Goal: Task Accomplishment & Management: Complete application form

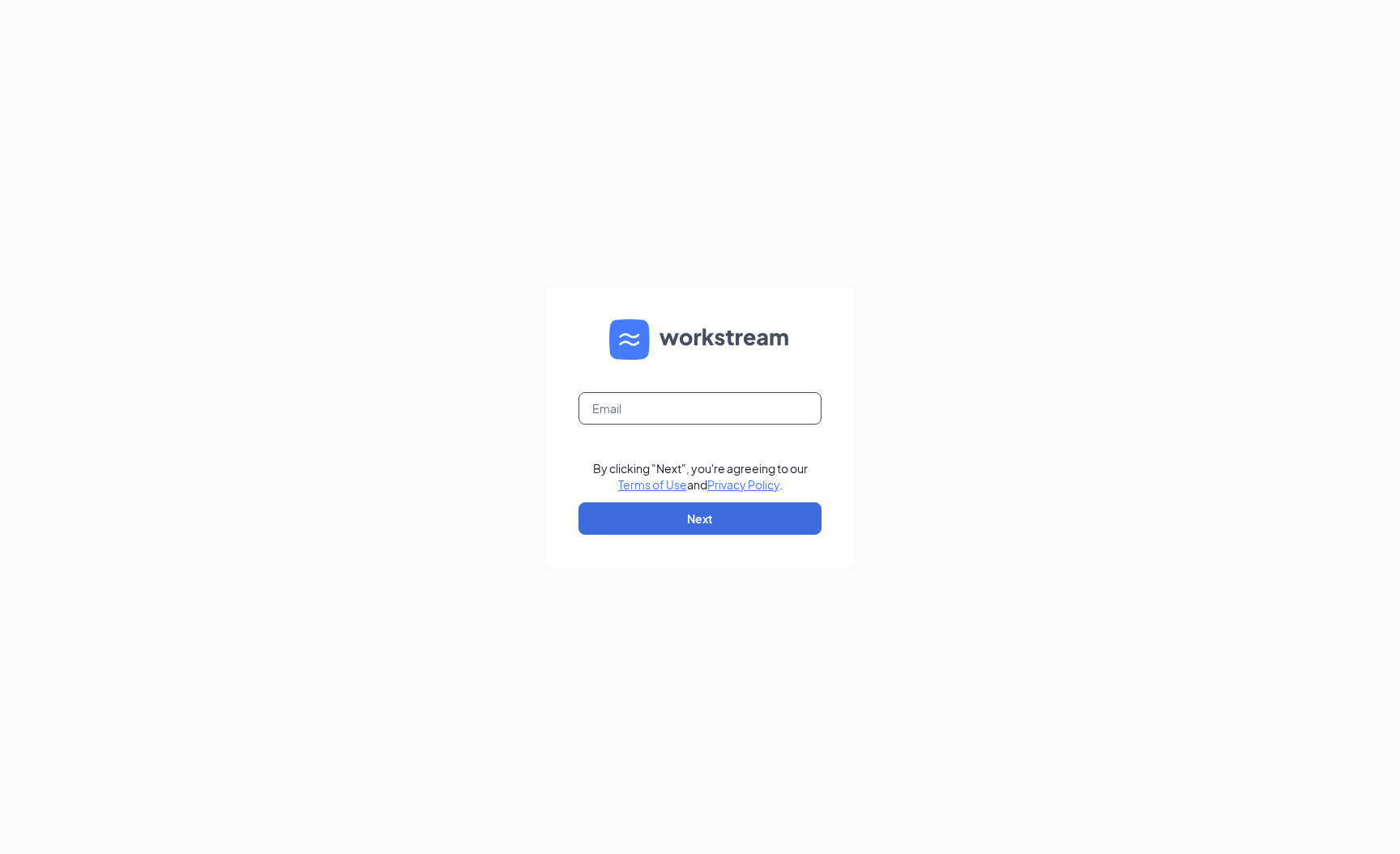
drag, startPoint x: 677, startPoint y: 411, endPoint x: 672, endPoint y: 396, distance: 15.8
click at [676, 404] on input "text" at bounding box center [700, 408] width 243 height 32
type input "hr3940@pjunited.com"
click at [724, 506] on button "Next" at bounding box center [700, 518] width 243 height 32
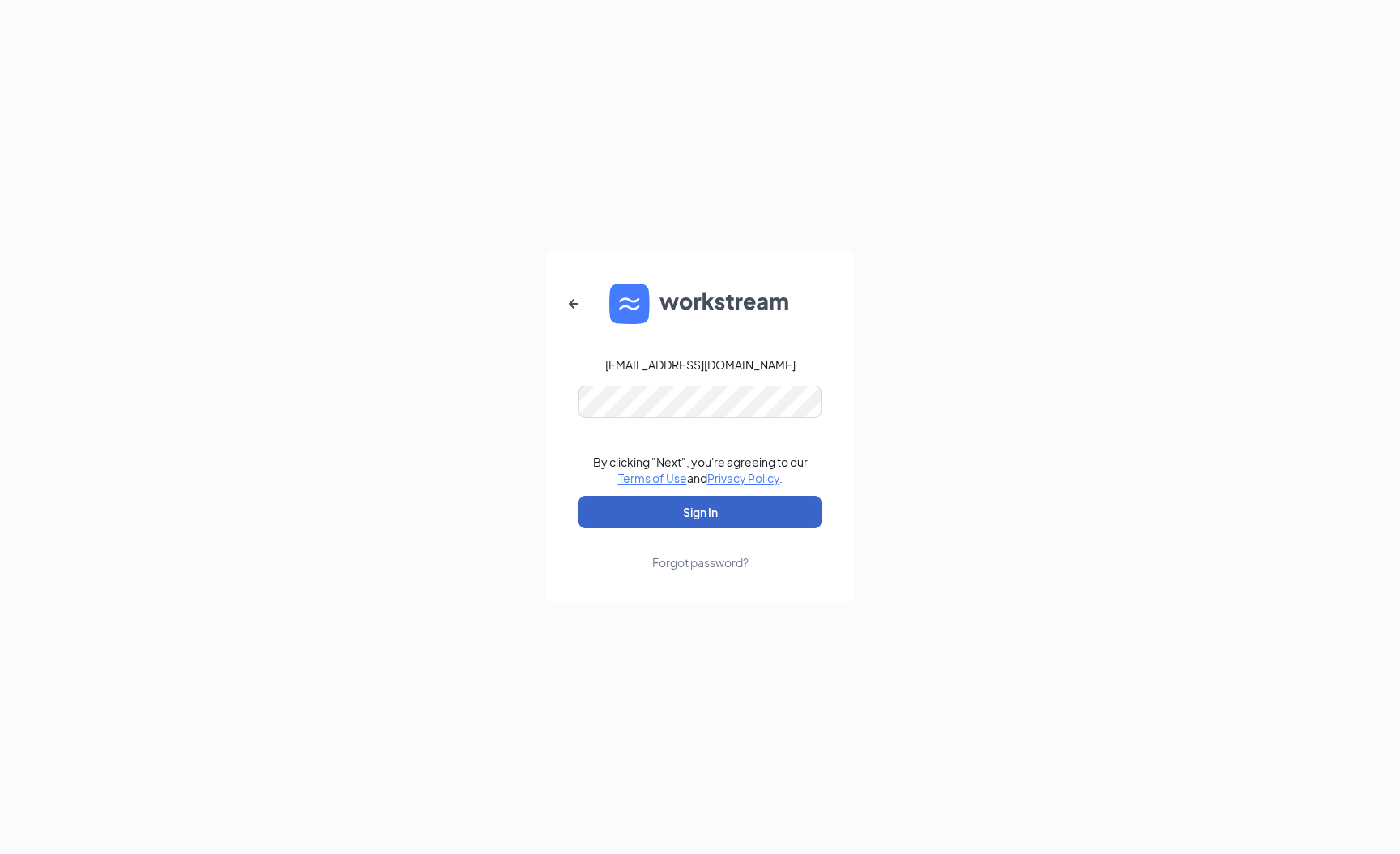
click at [744, 501] on button "Sign In" at bounding box center [700, 512] width 243 height 32
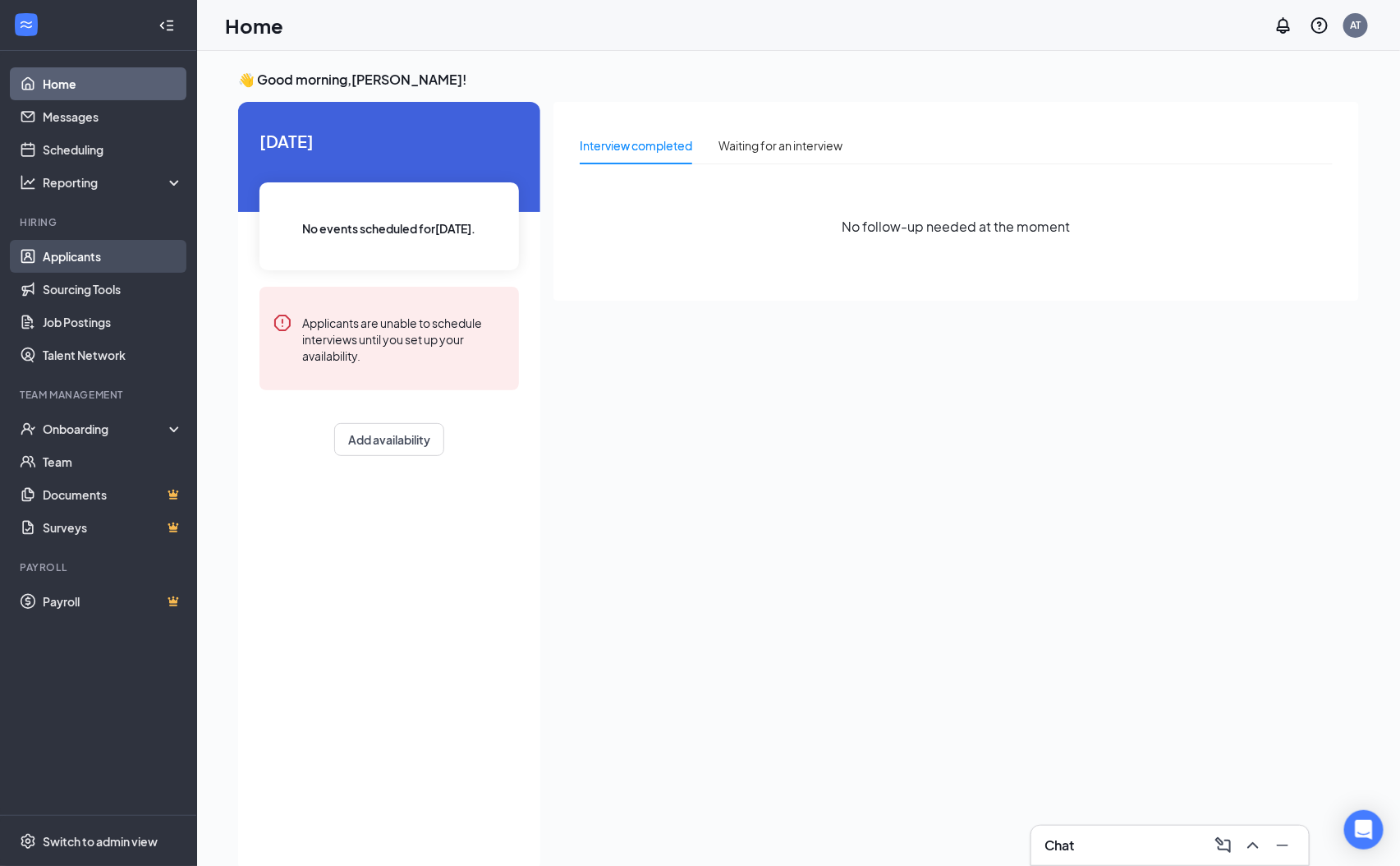
click at [92, 242] on link "Applicants" at bounding box center [113, 256] width 140 height 33
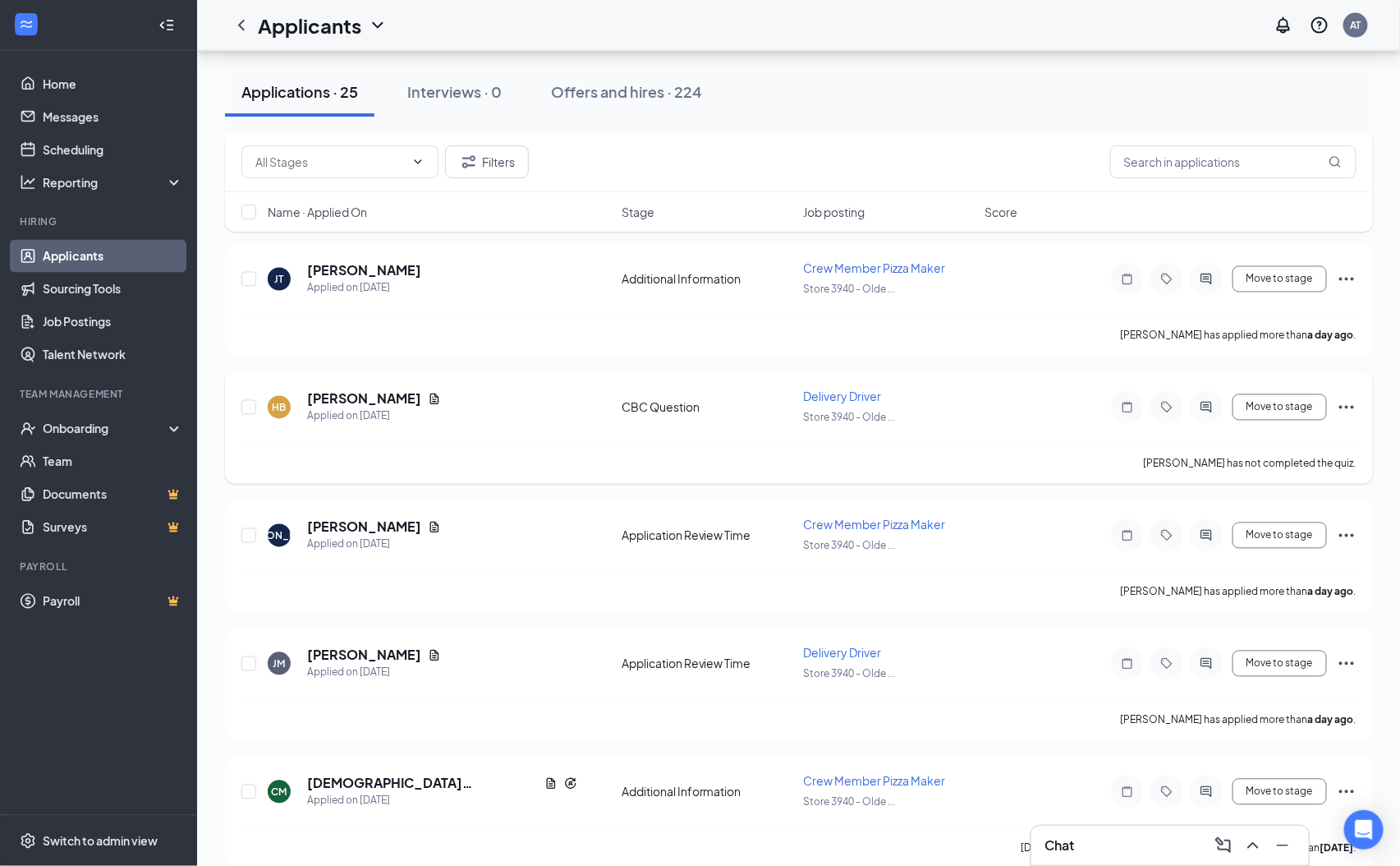
scroll to position [1134, 0]
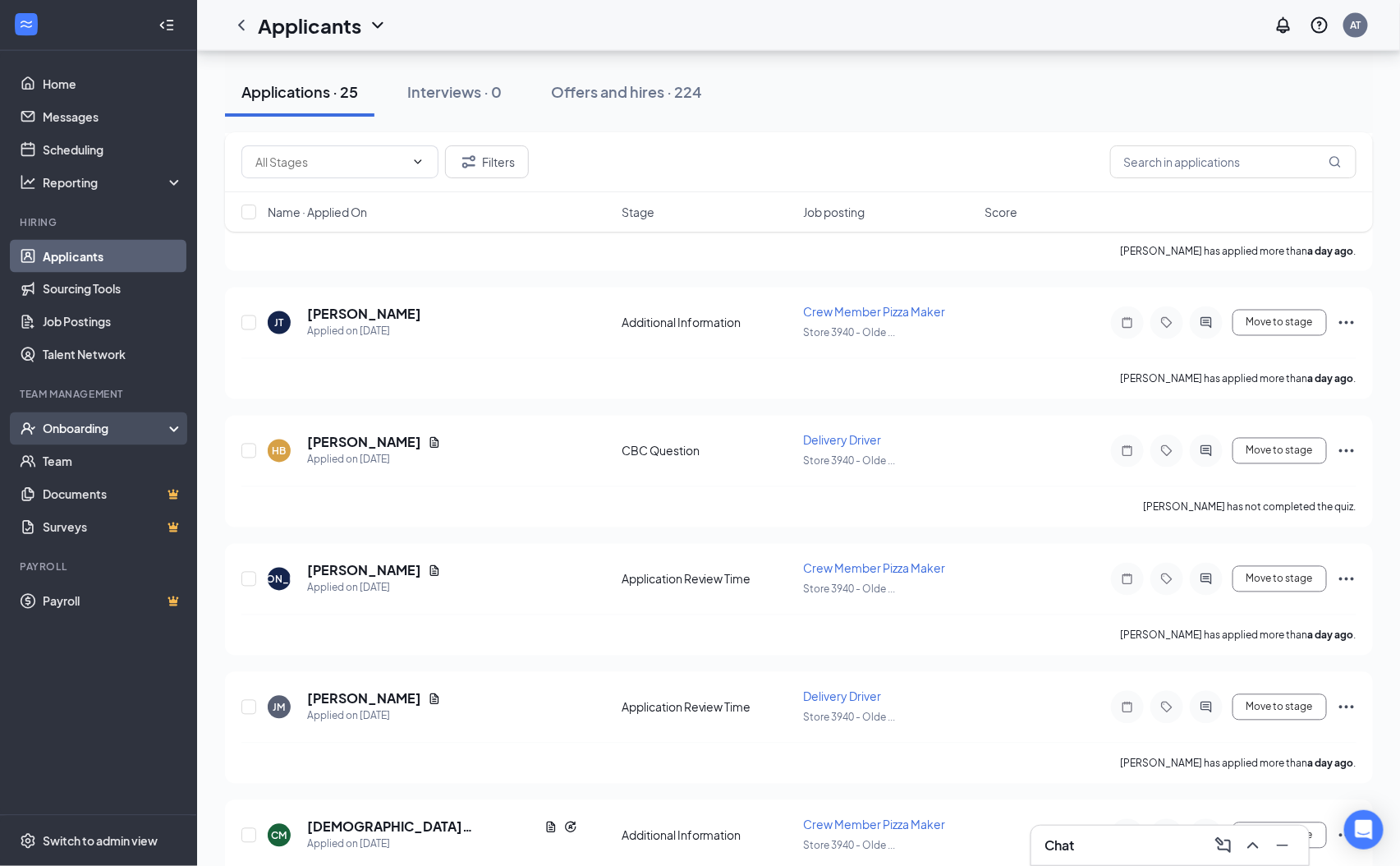
click at [136, 441] on div "Onboarding" at bounding box center [98, 428] width 197 height 33
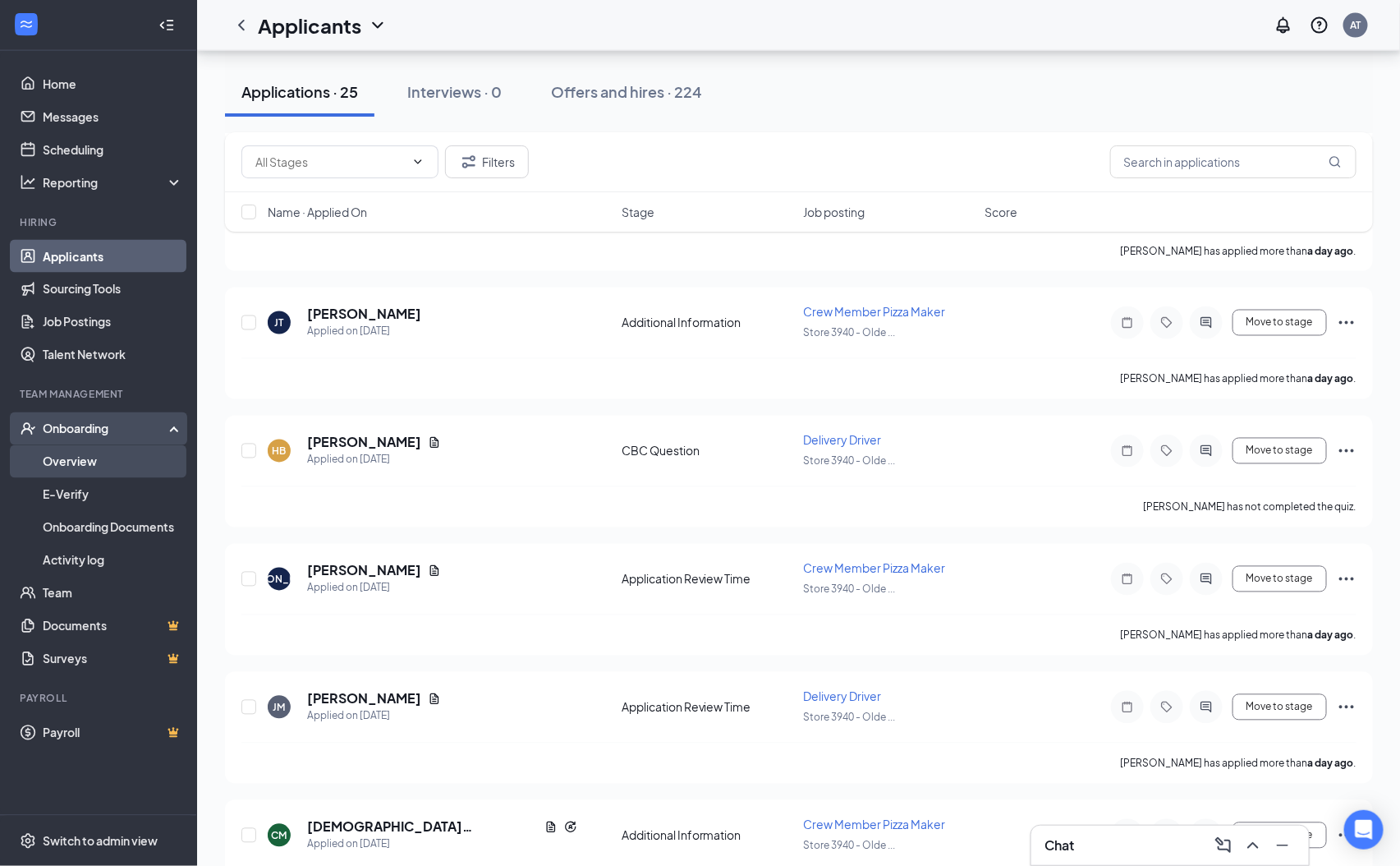
click at [172, 463] on link "Overview" at bounding box center [113, 461] width 140 height 33
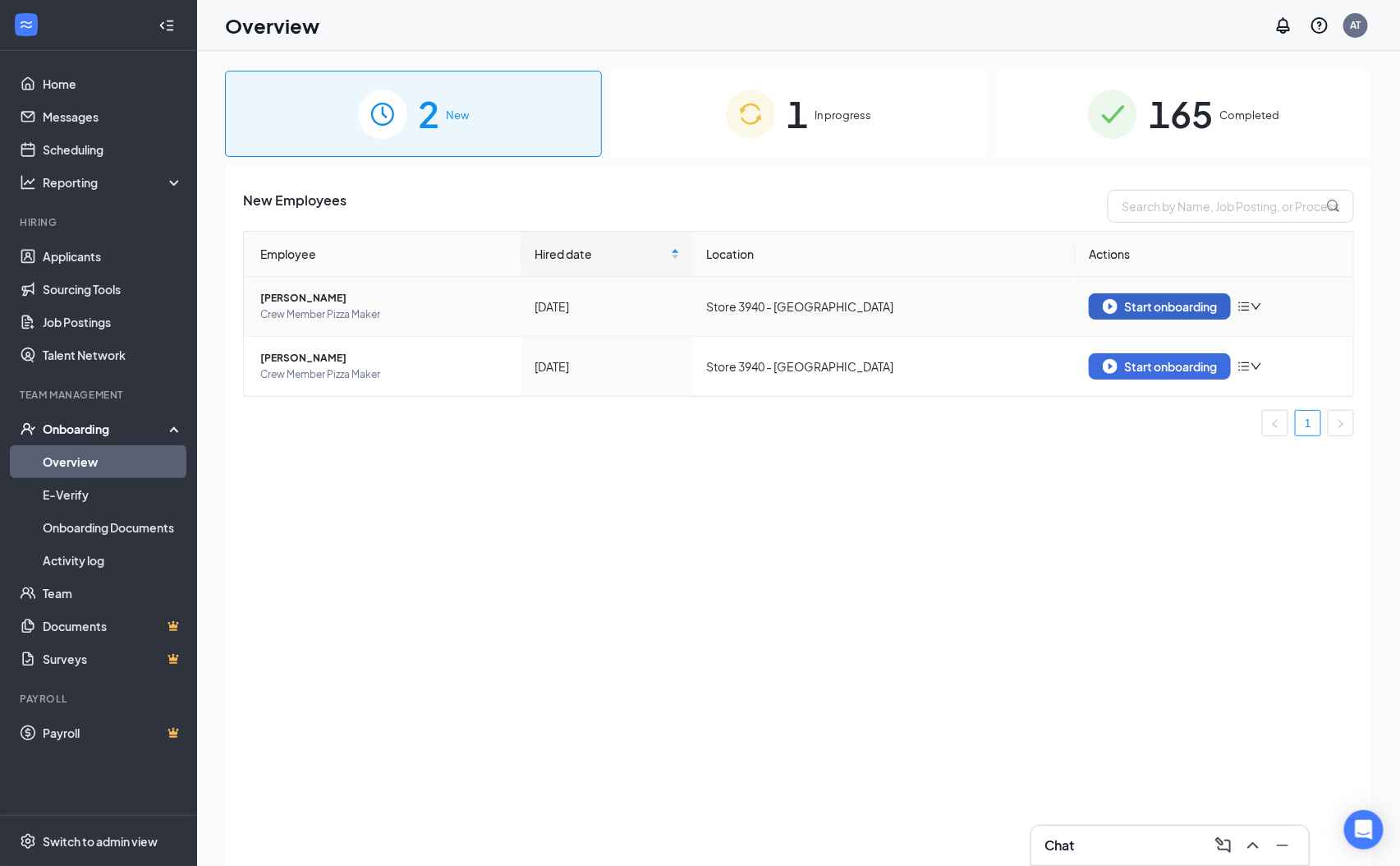
click at [1177, 310] on div "Start onboarding" at bounding box center [1159, 307] width 114 height 15
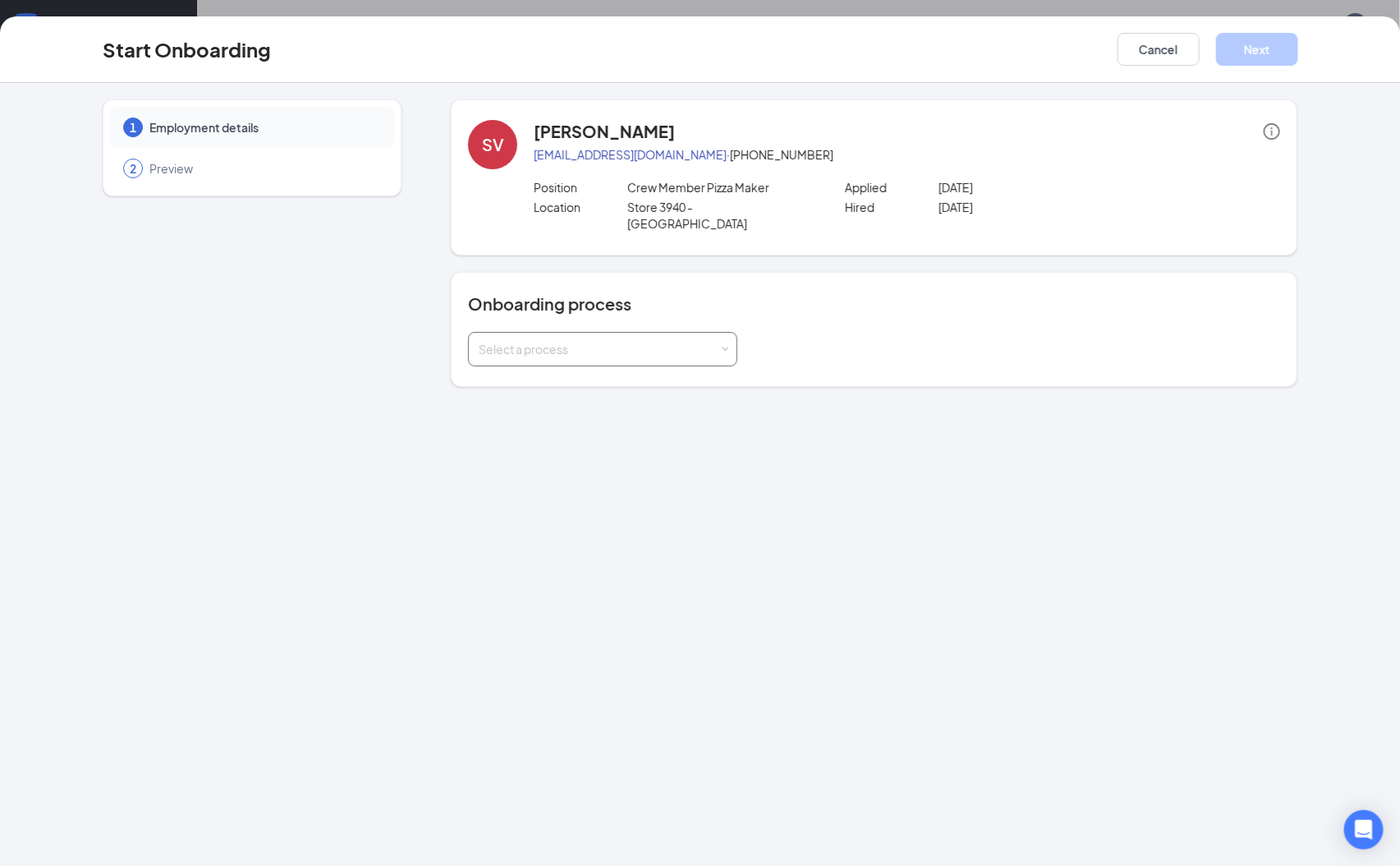
click at [520, 341] on div "Select a process" at bounding box center [598, 349] width 241 height 16
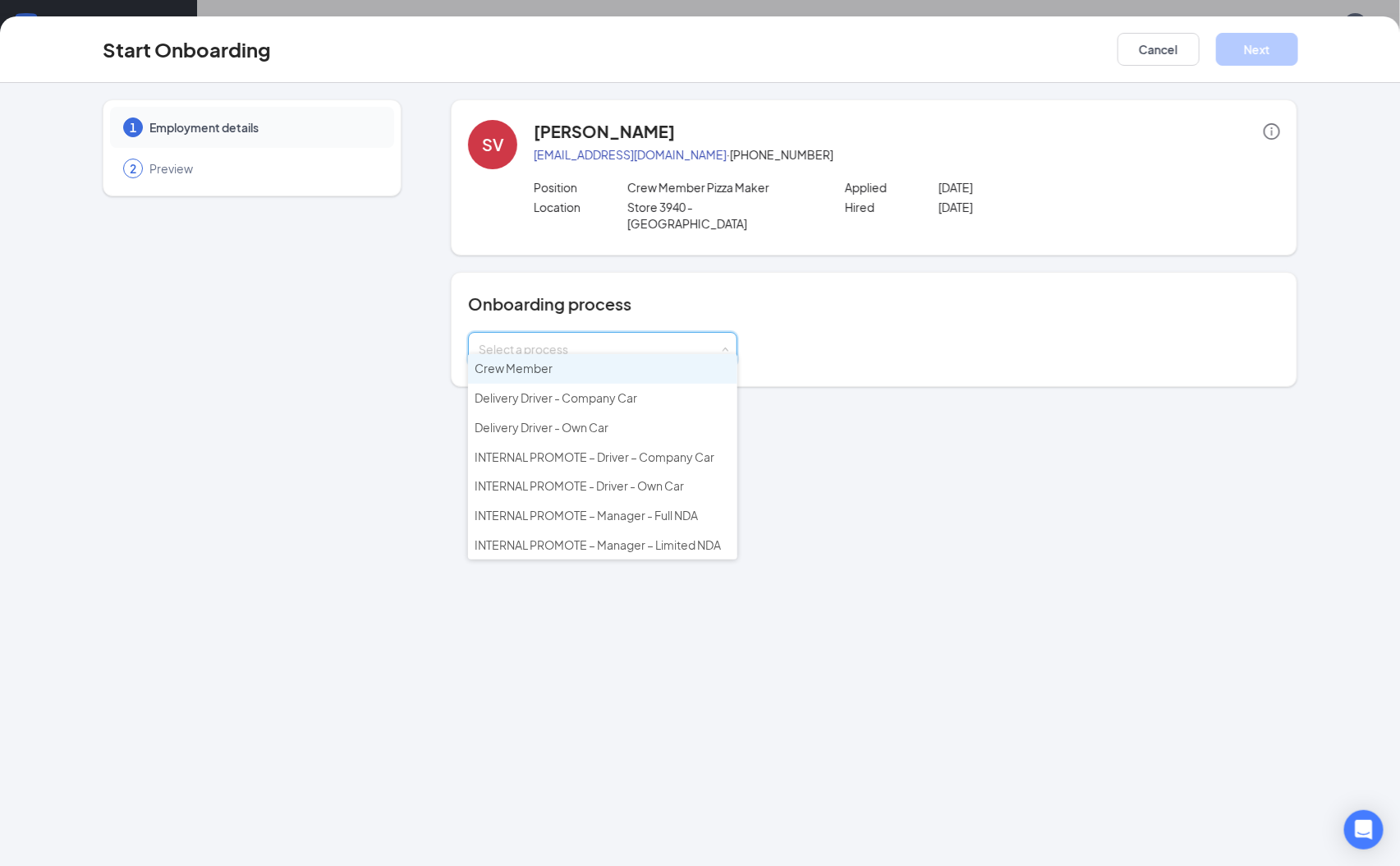
click at [572, 373] on li "Crew Member" at bounding box center [602, 369] width 269 height 29
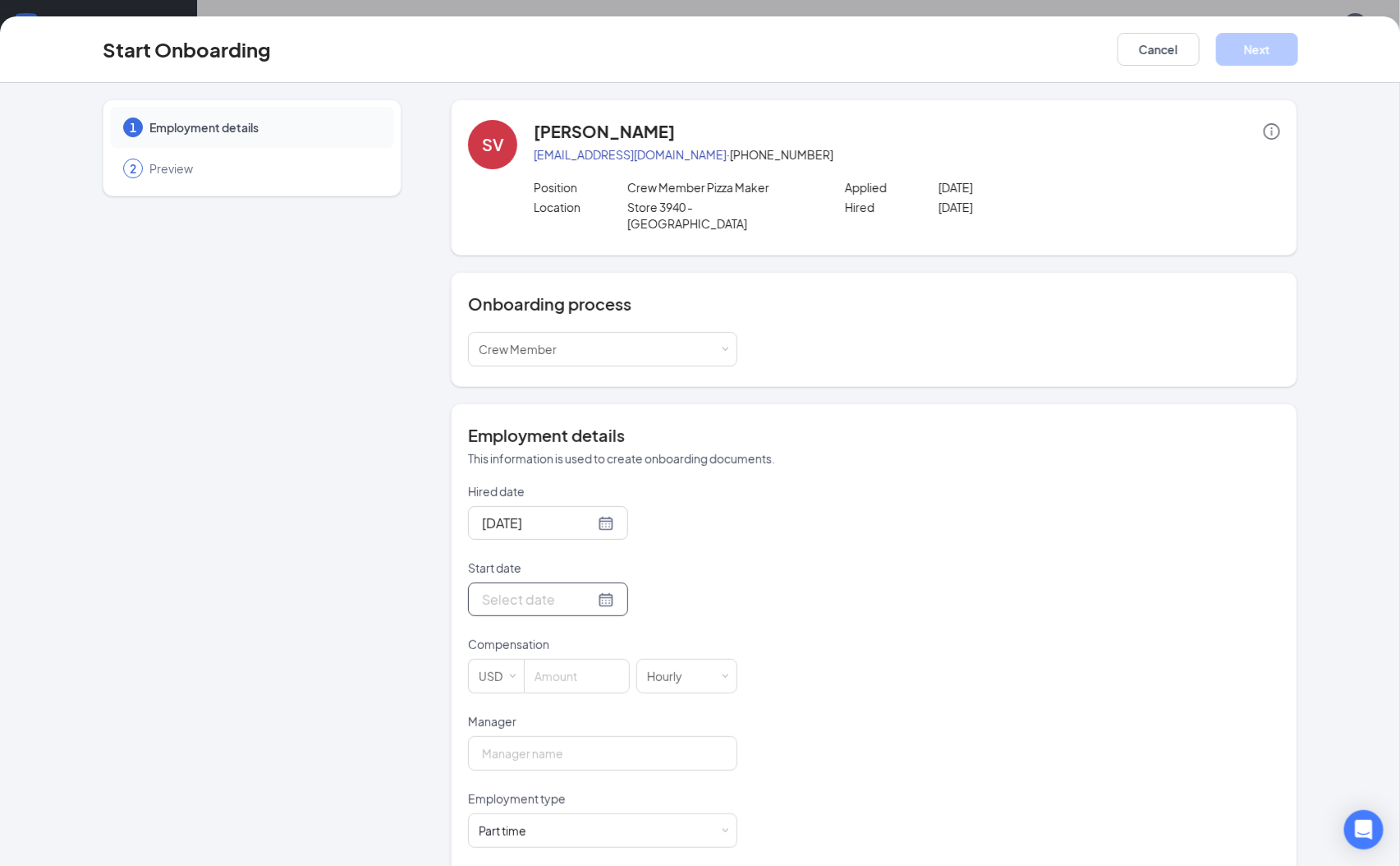
click at [584, 589] on div at bounding box center [548, 599] width 132 height 20
type input "[DATE]"
click at [542, 786] on div "26" at bounding box center [552, 796] width 20 height 20
click at [579, 520] on div "[DATE]" at bounding box center [547, 523] width 160 height 34
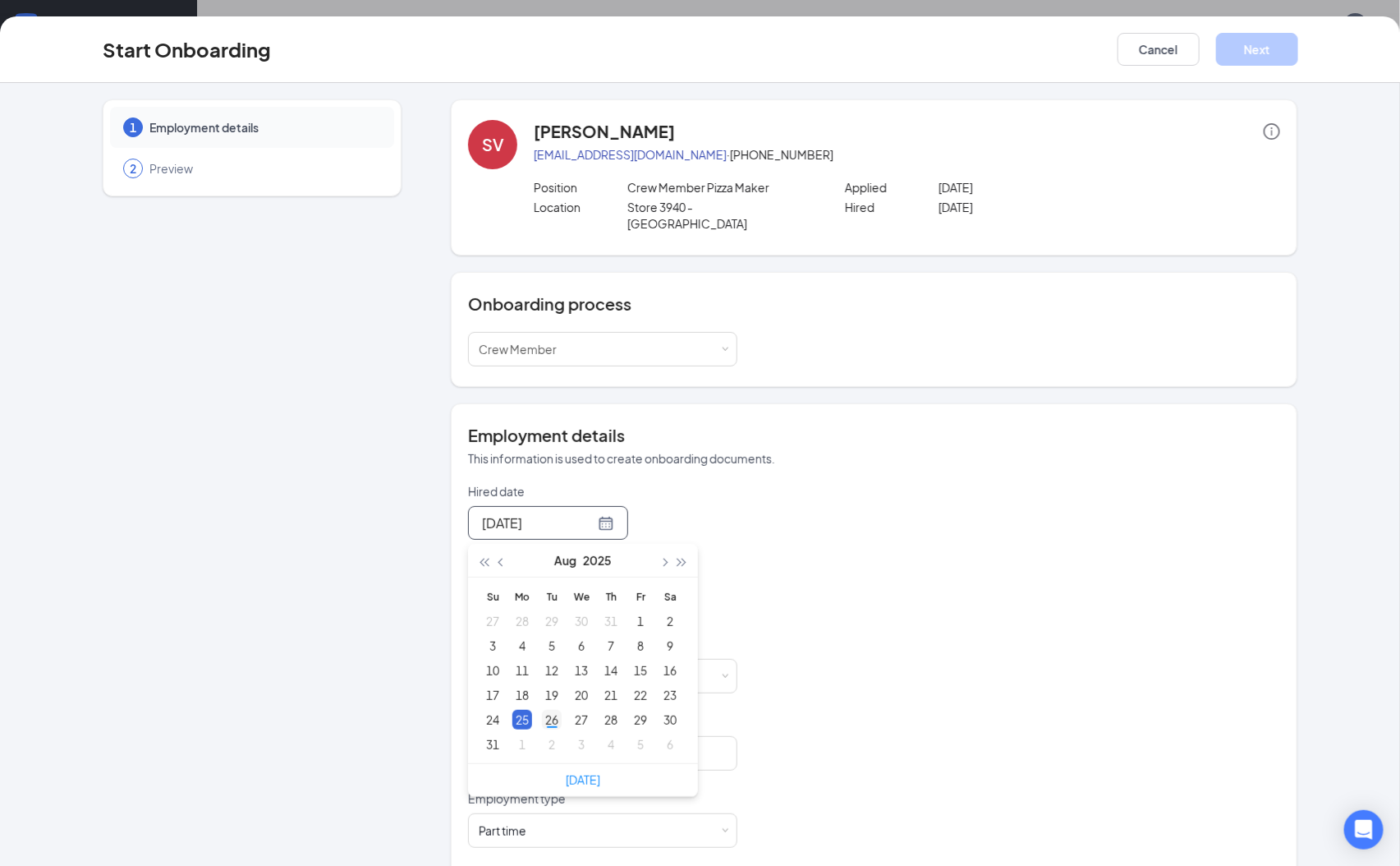
type input "[DATE]"
click at [542, 709] on div "26" at bounding box center [552, 720] width 20 height 20
click at [533, 668] on input at bounding box center [576, 676] width 104 height 33
type input "13.5"
click at [660, 749] on input "Manager" at bounding box center [602, 753] width 269 height 35
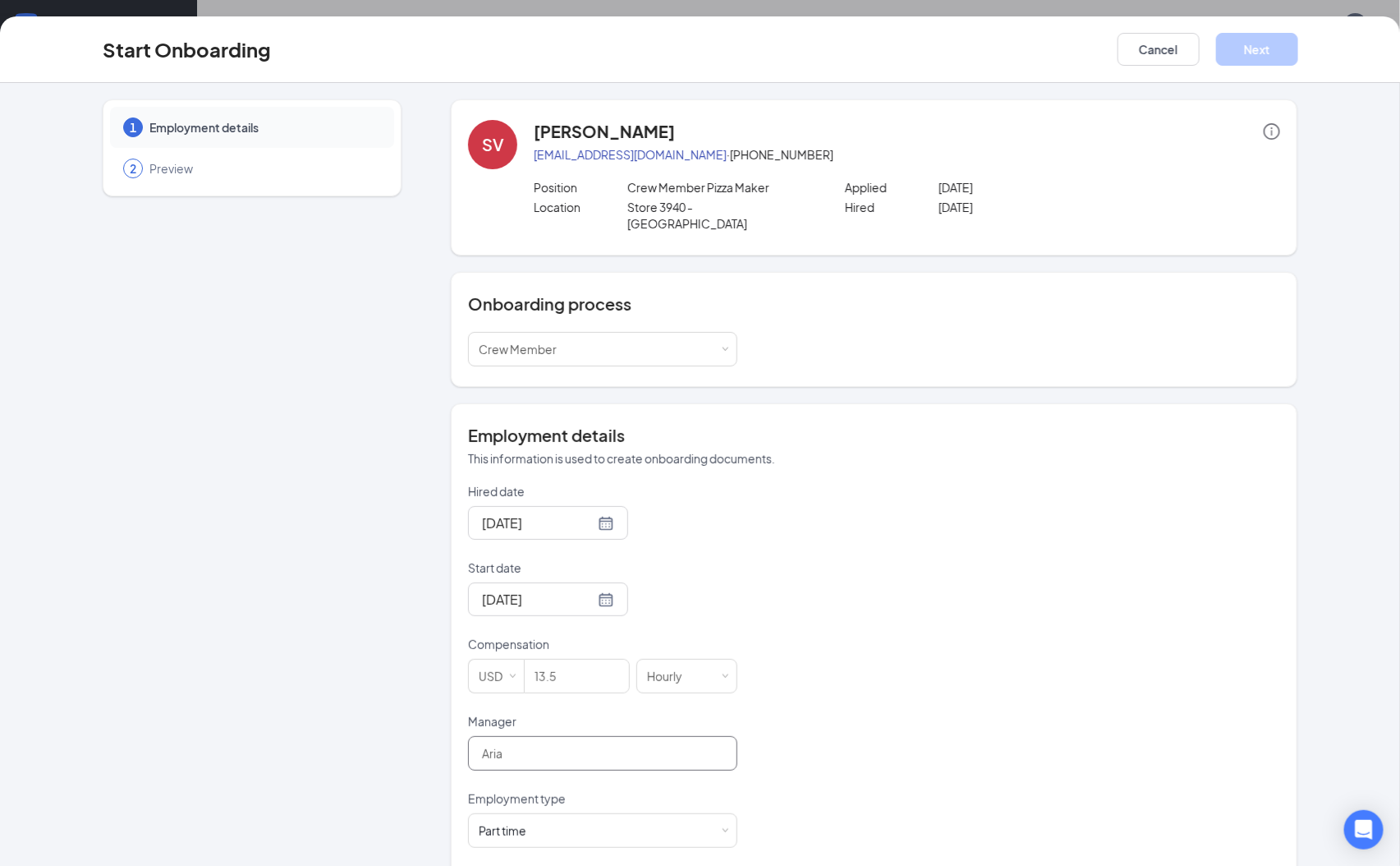
type input "[PERSON_NAME]"
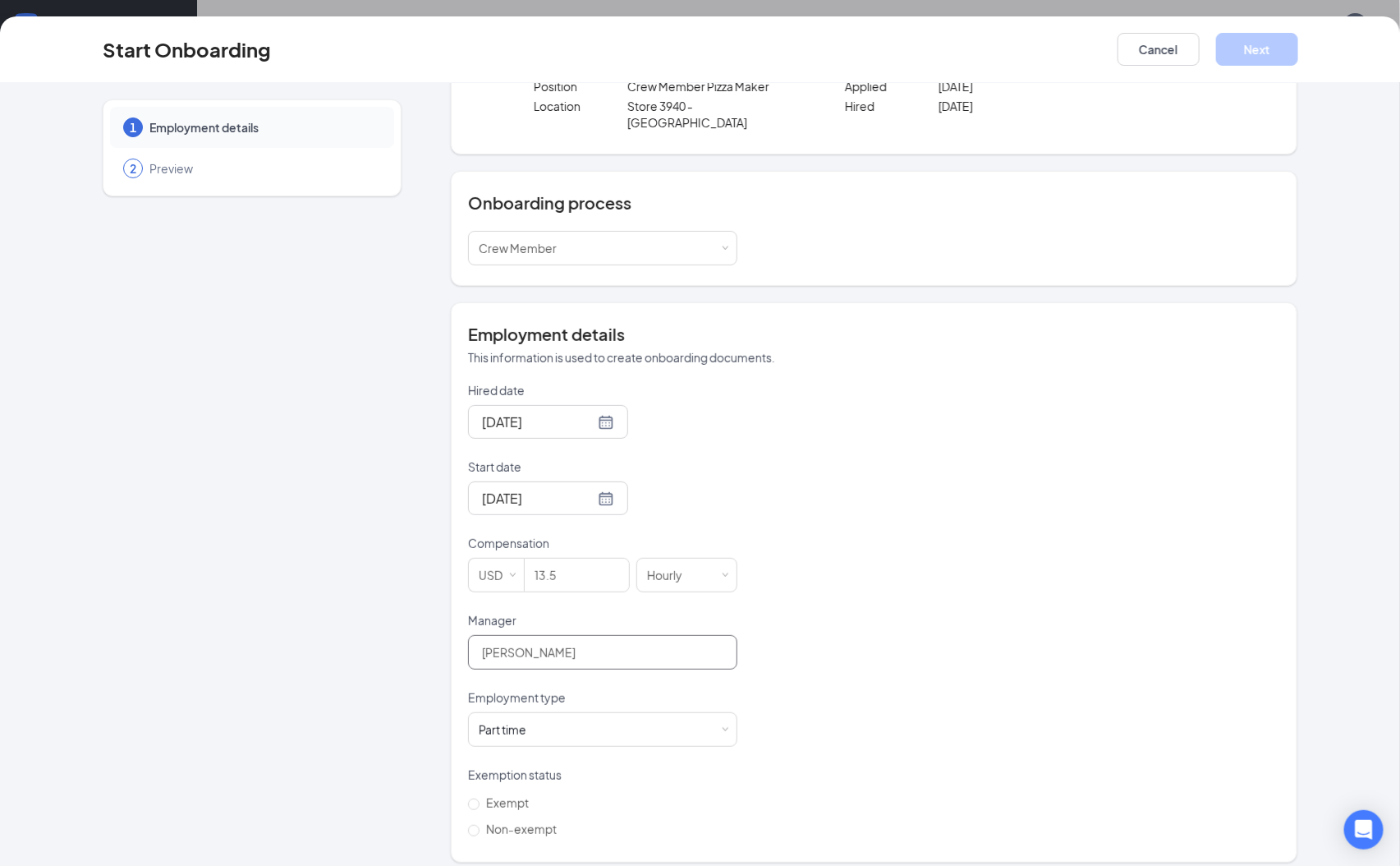
scroll to position [74, 0]
click at [517, 821] on span "Non-exempt" at bounding box center [522, 828] width 84 height 15
click at [479, 825] on input "Non-exempt" at bounding box center [473, 830] width 12 height 12
radio input "true"
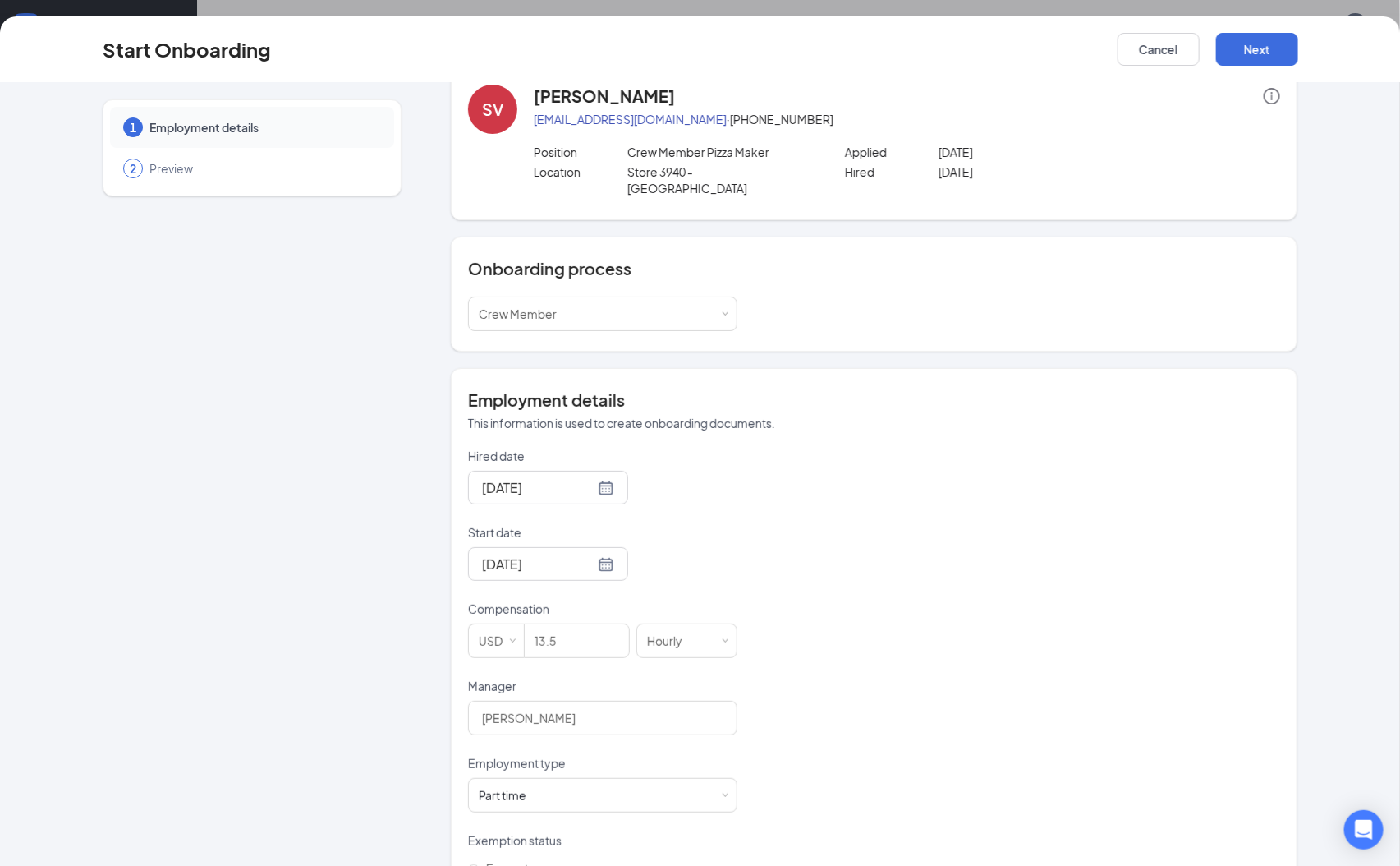
scroll to position [0, 0]
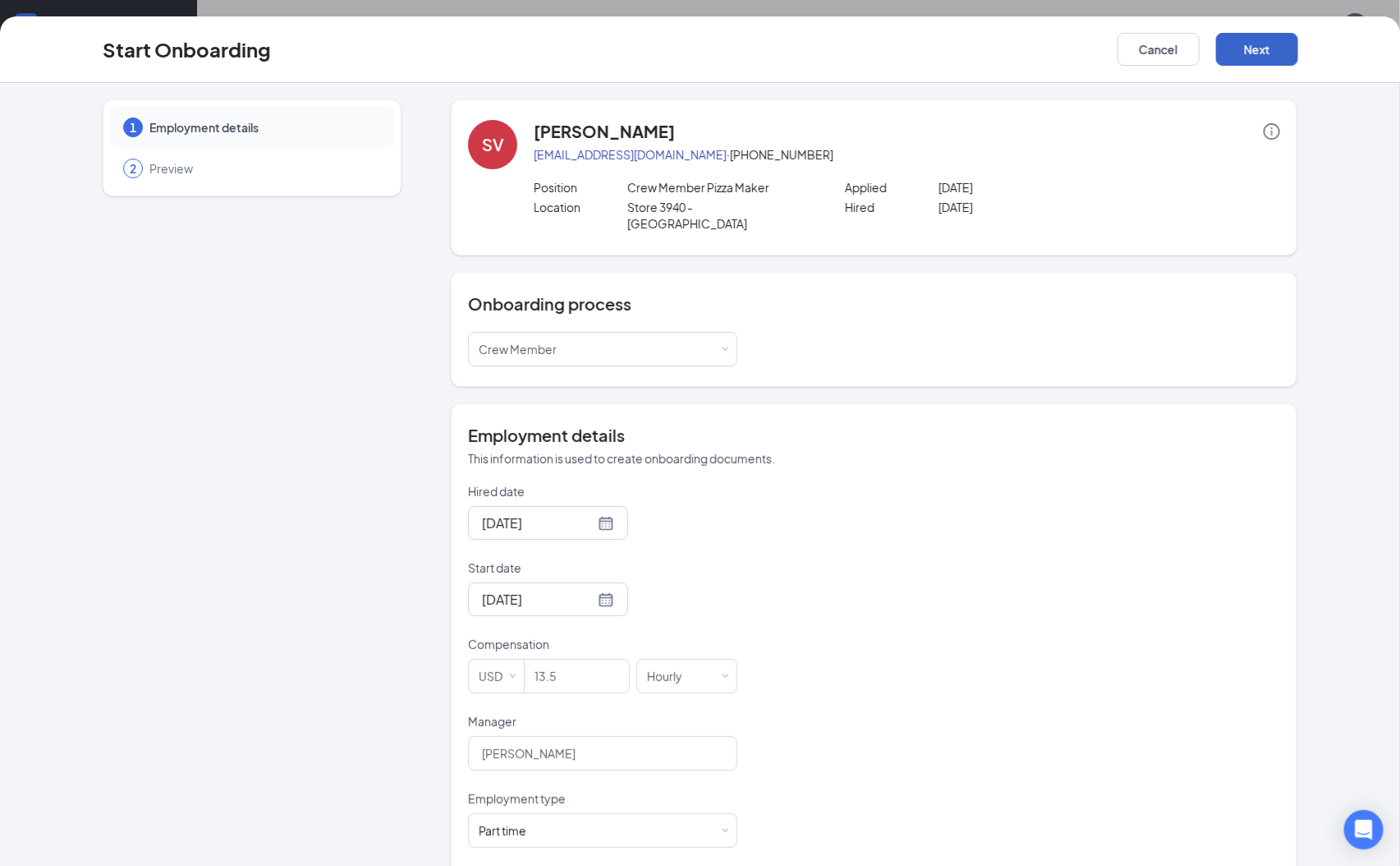
click at [1284, 42] on button "Next" at bounding box center [1257, 49] width 82 height 33
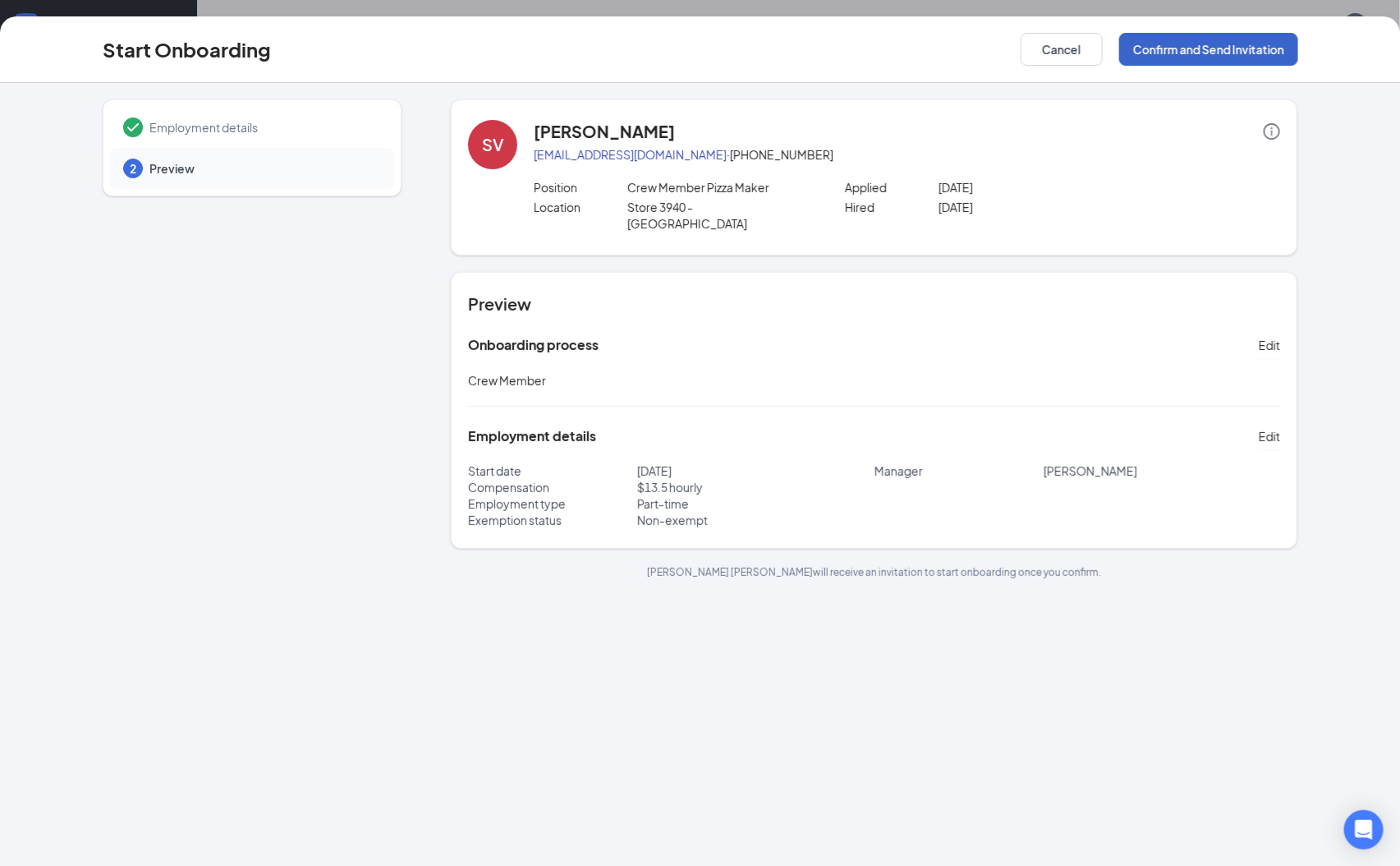
click at [1233, 52] on button "Confirm and Send Invitation" at bounding box center [1209, 49] width 179 height 33
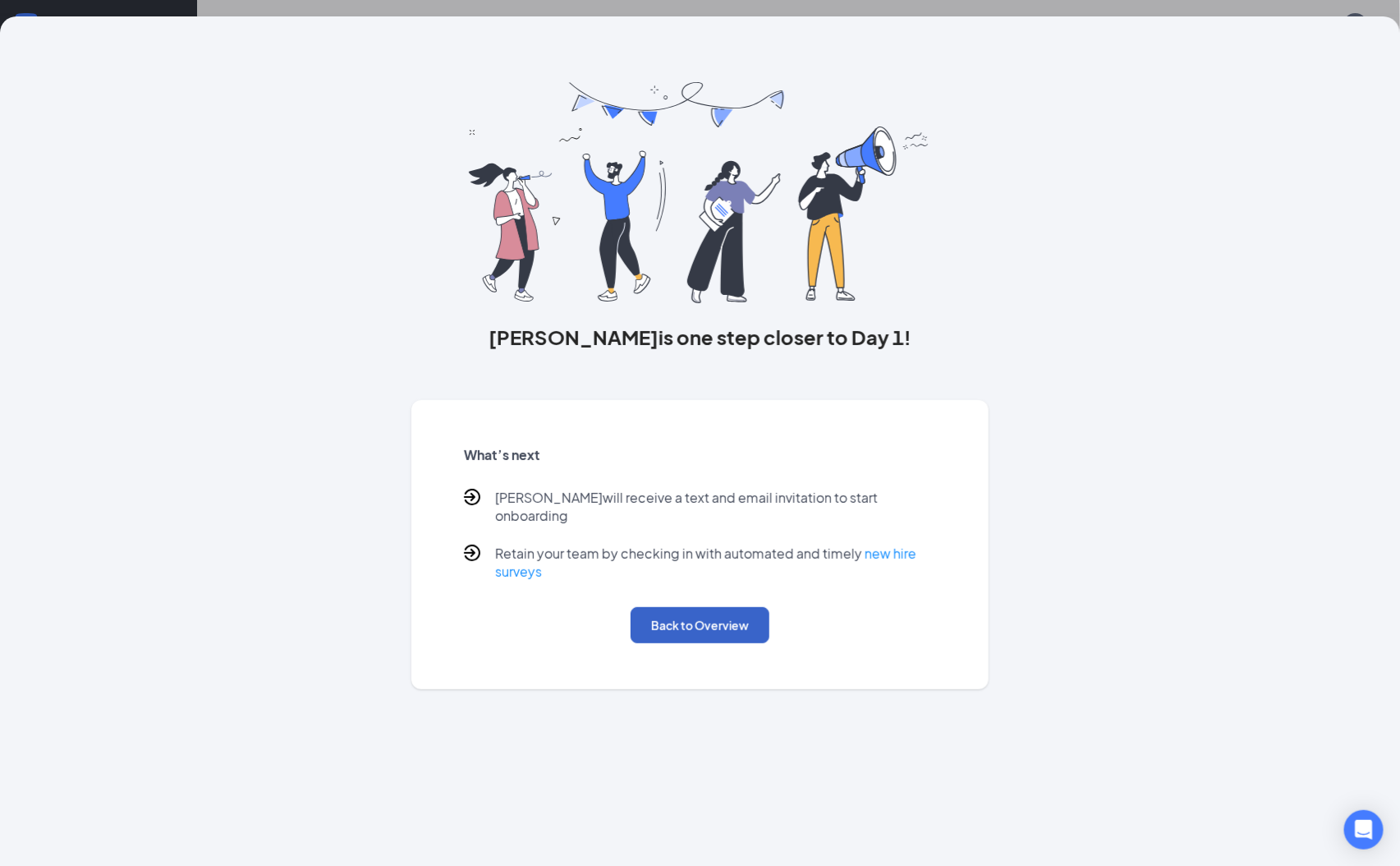
click at [747, 609] on button "Back to Overview" at bounding box center [700, 624] width 139 height 36
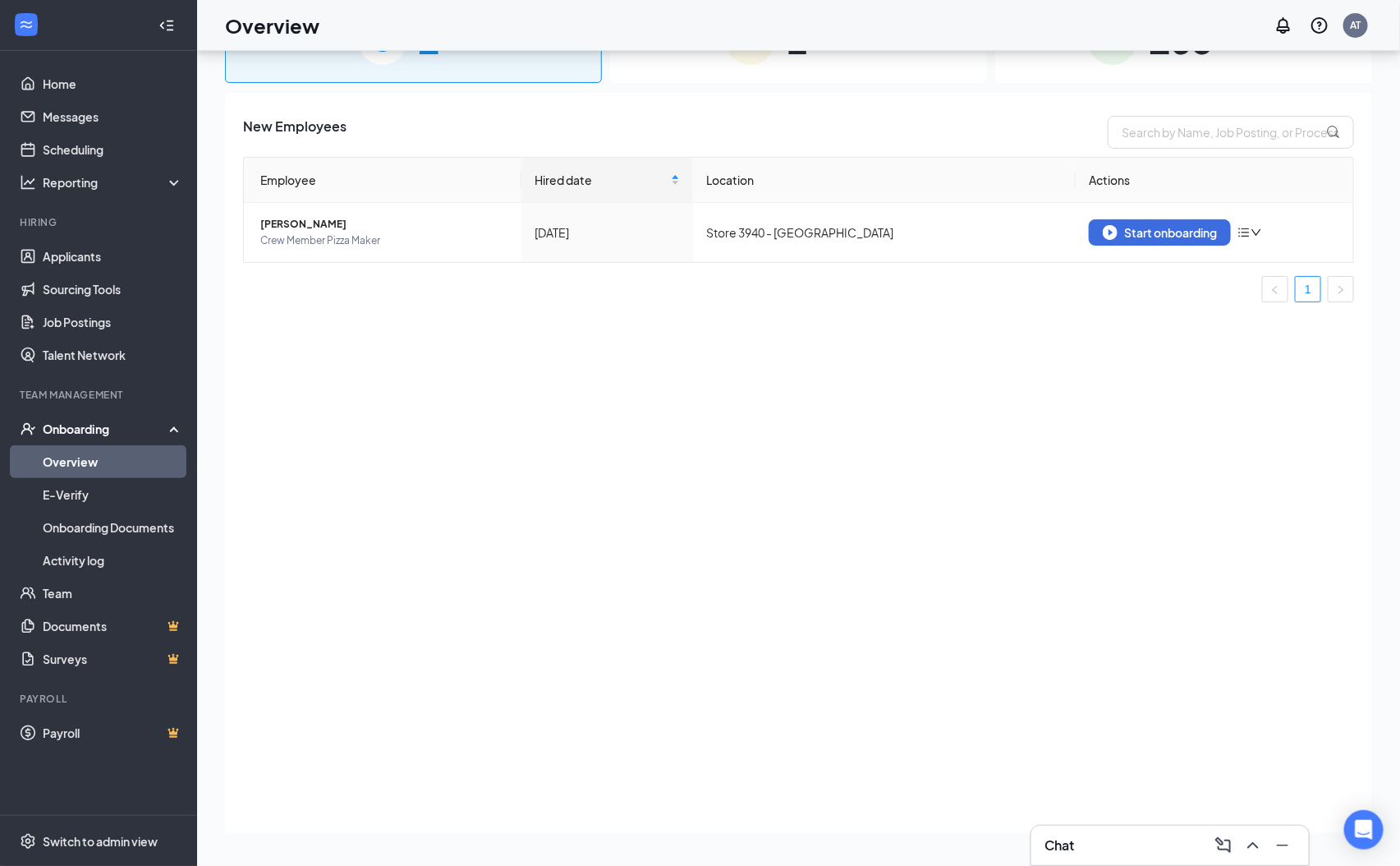
click at [808, 55] on span "2" at bounding box center [796, 40] width 21 height 57
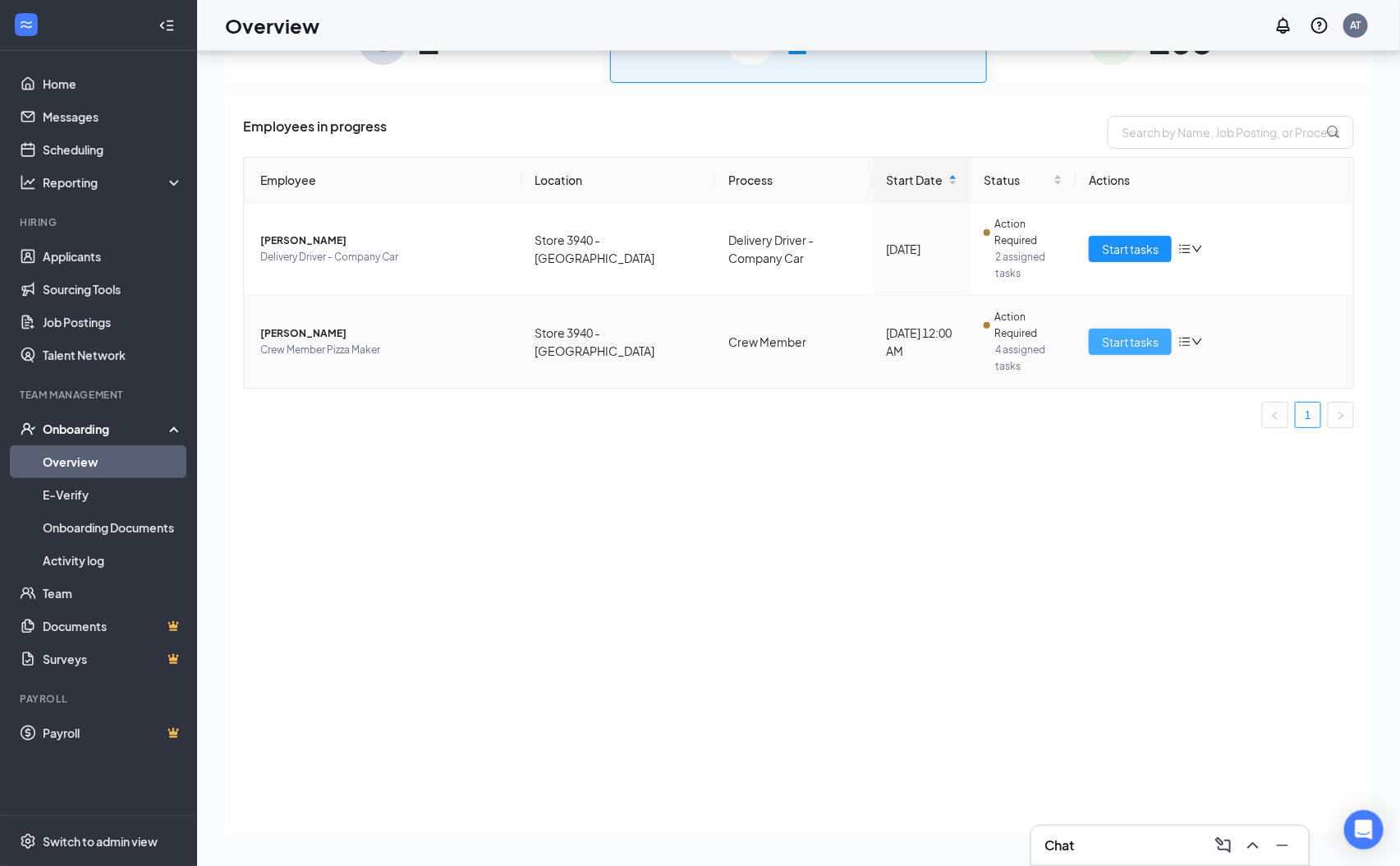
click at [1160, 343] on button "Start tasks" at bounding box center [1130, 341] width 83 height 27
